Goal: Navigation & Orientation: Understand site structure

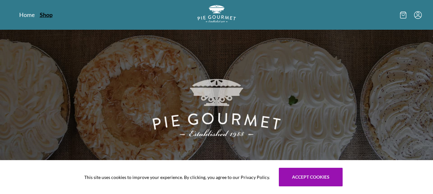
click at [51, 14] on link "Shop" at bounding box center [46, 15] width 13 height 8
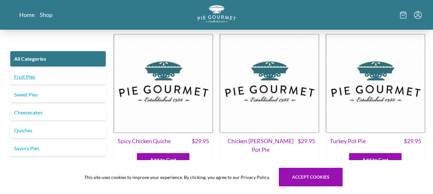
click at [55, 77] on link "Fruit Pies" at bounding box center [57, 76] width 95 height 15
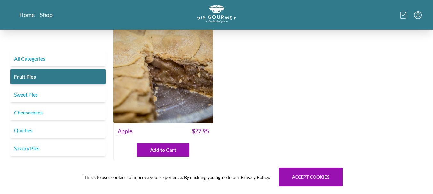
scroll to position [587, 0]
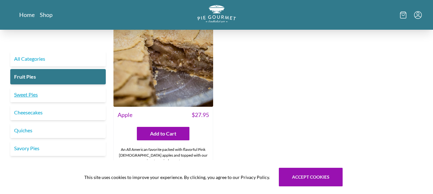
click at [50, 97] on link "Sweet Pies" at bounding box center [57, 94] width 95 height 15
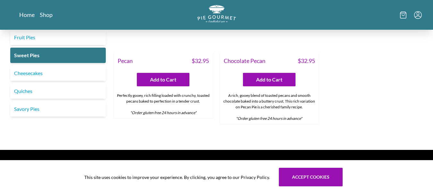
scroll to position [470, 0]
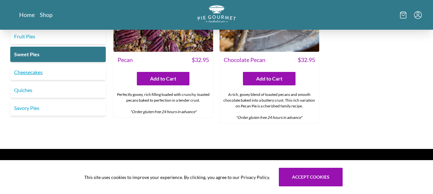
click at [38, 69] on link "Cheesecakes" at bounding box center [57, 72] width 95 height 15
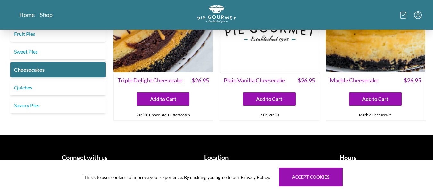
scroll to position [71, 0]
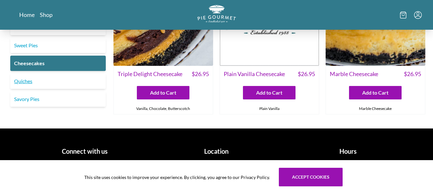
click at [29, 83] on link "Quiches" at bounding box center [57, 81] width 95 height 15
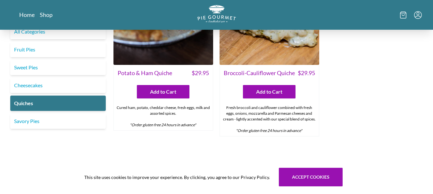
scroll to position [423, 0]
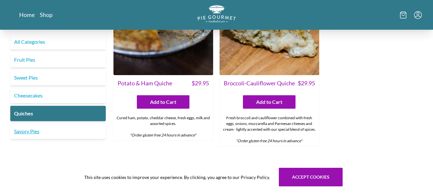
click at [41, 129] on link "Savory Pies" at bounding box center [57, 131] width 95 height 15
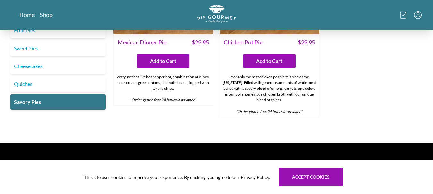
scroll to position [456, 0]
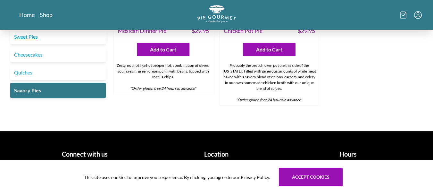
click at [60, 34] on link "Sweet Pies" at bounding box center [57, 36] width 95 height 15
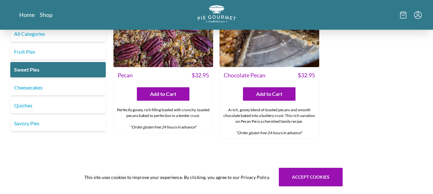
scroll to position [479, 0]
